Goal: Navigation & Orientation: Go to known website

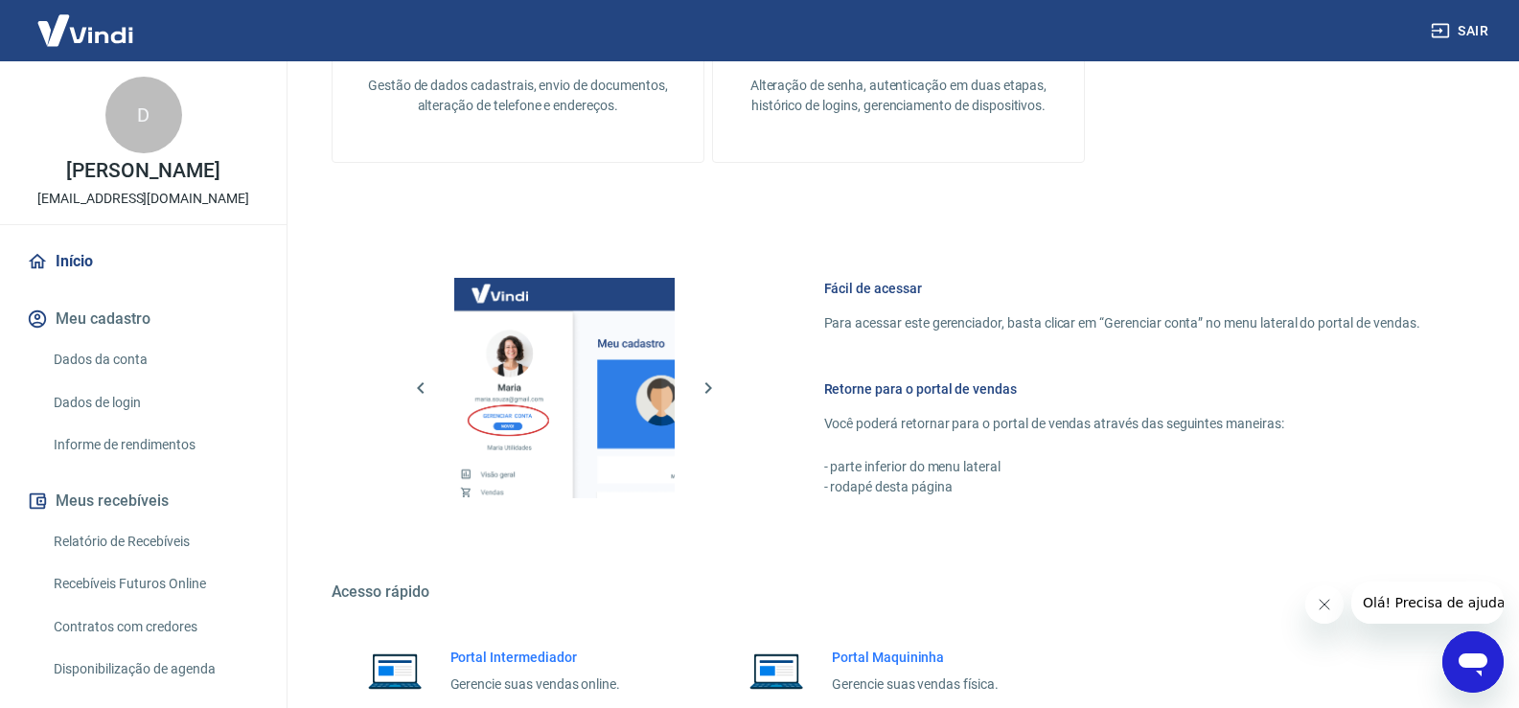
scroll to position [935, 0]
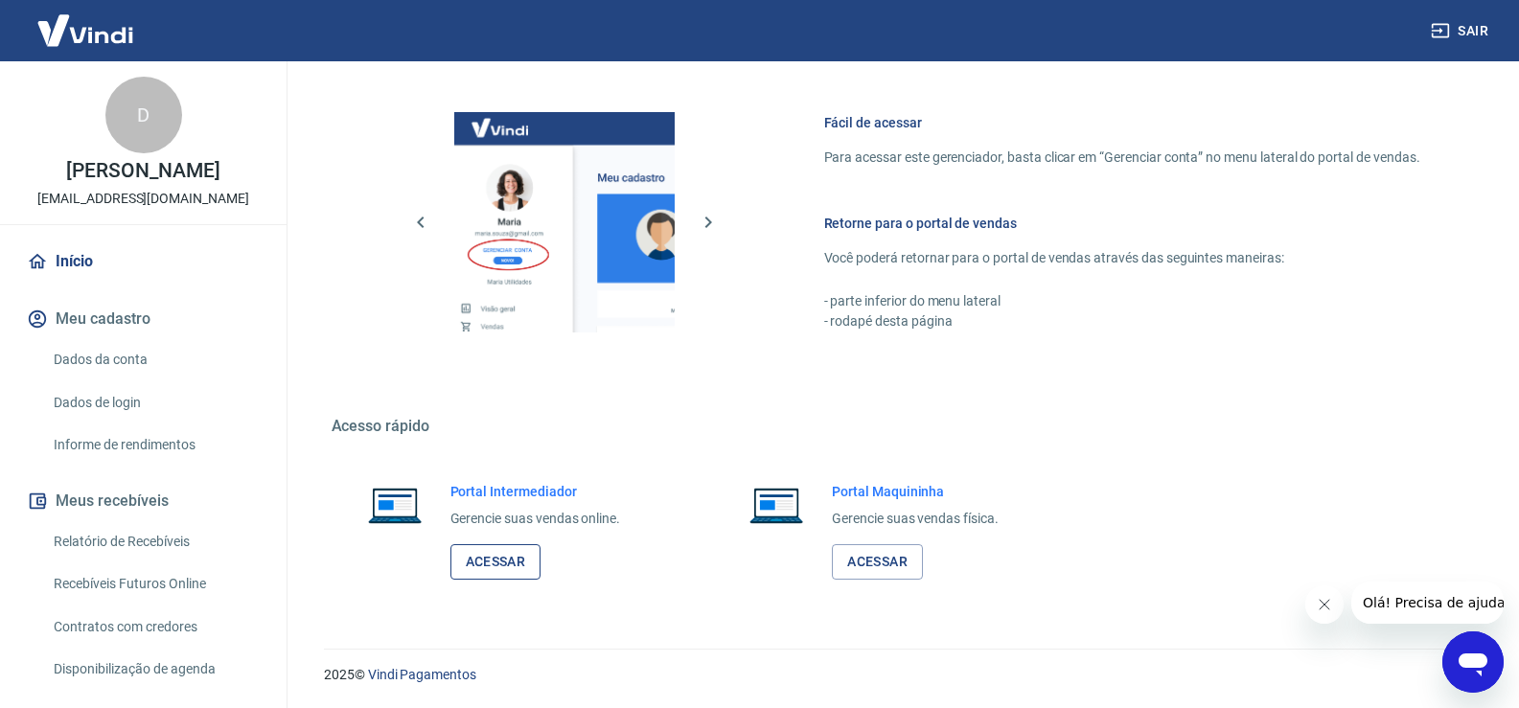
click at [482, 558] on link "Acessar" at bounding box center [495, 561] width 91 height 35
